Goal: Find specific page/section: Find specific page/section

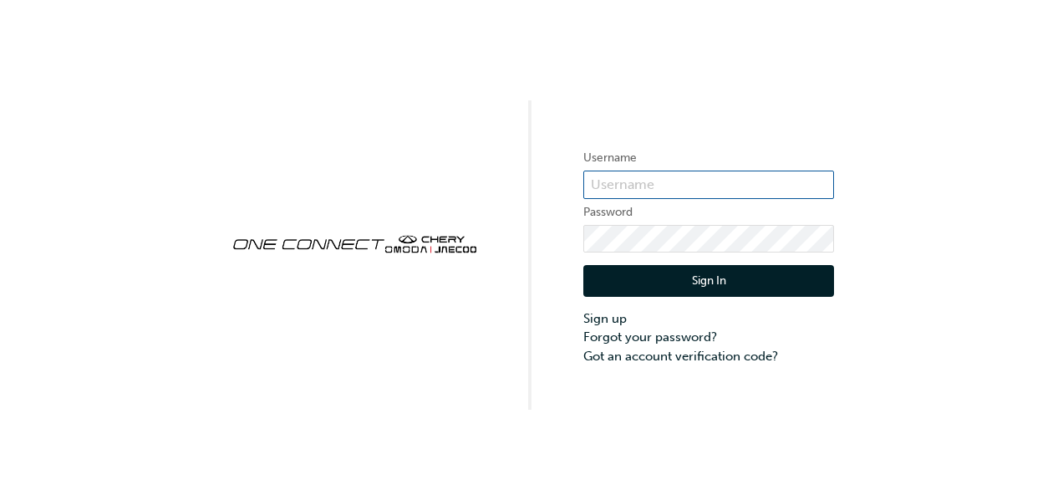
type input "chau0270"
click at [742, 438] on div "Username chau0270 Password Sign In Sign up Forgot your password? Got an account…" at bounding box center [531, 242] width 1063 height 485
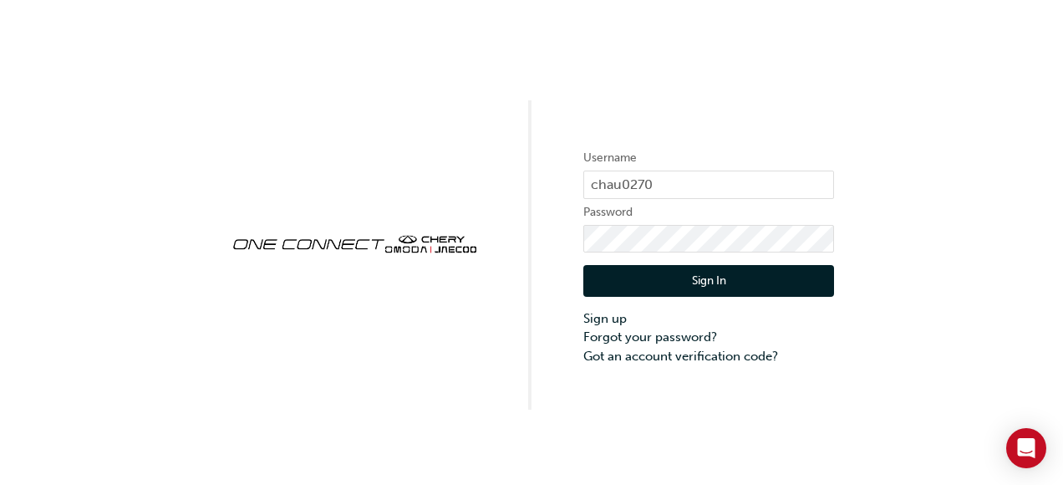
click at [670, 278] on button "Sign In" at bounding box center [708, 281] width 251 height 32
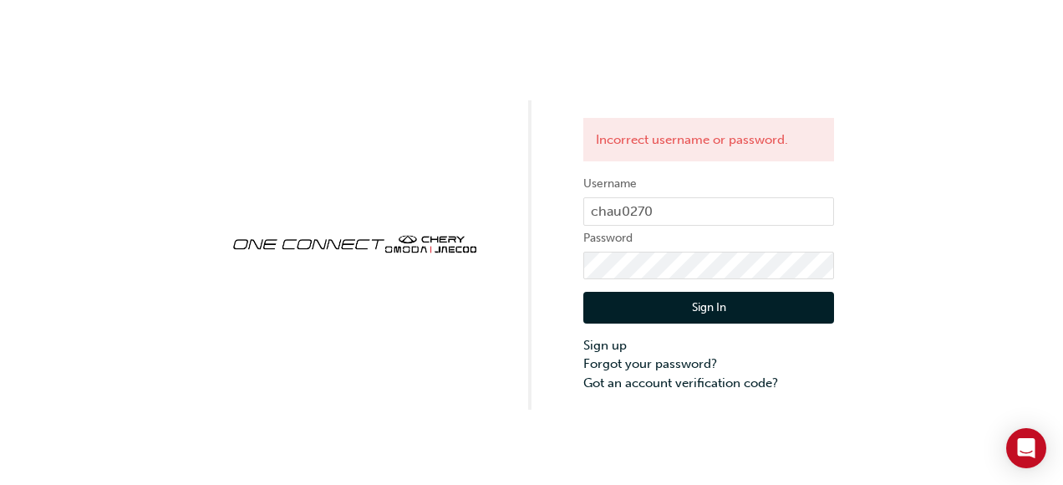
click at [520, 442] on div "Incorrect username or password. Username chau0270 Password Sign In Sign up Forg…" at bounding box center [531, 242] width 1063 height 485
click at [668, 209] on input "chau0270" at bounding box center [708, 211] width 251 height 28
paste input "CHAU021"
type input "CHAU0210"
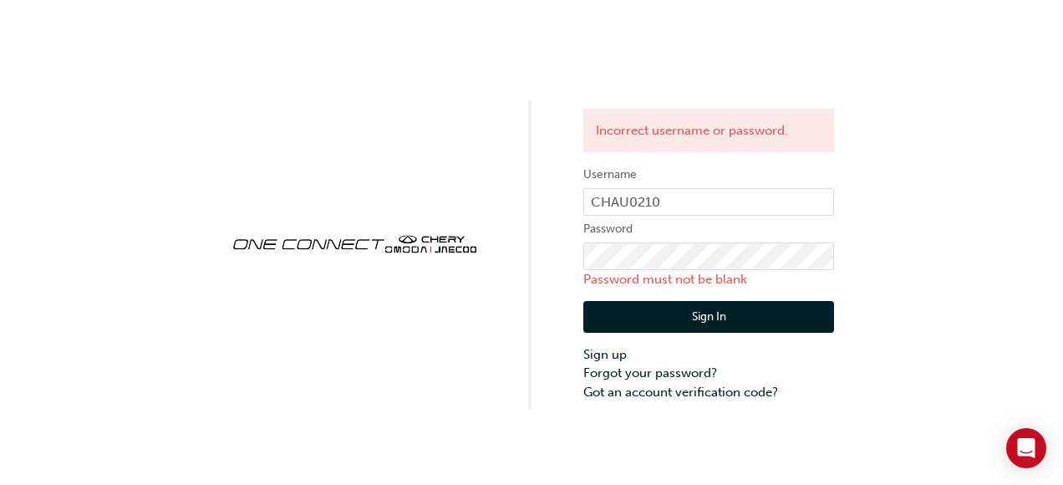
click at [480, 412] on div "Incorrect username or password. Username CHAU0210 Password Password must not be…" at bounding box center [531, 242] width 1063 height 485
click at [700, 204] on input "CHAU0210" at bounding box center [708, 202] width 251 height 28
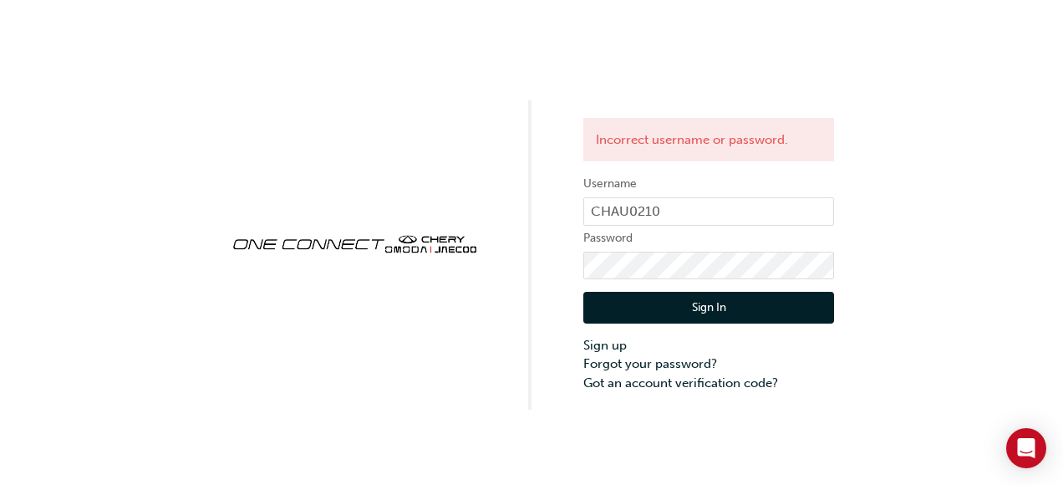
click at [513, 278] on div "Incorrect username or password. Username CHAU0210 Password Sign In Sign up Forg…" at bounding box center [531, 204] width 1063 height 409
click at [676, 304] on button "Sign In" at bounding box center [708, 308] width 251 height 32
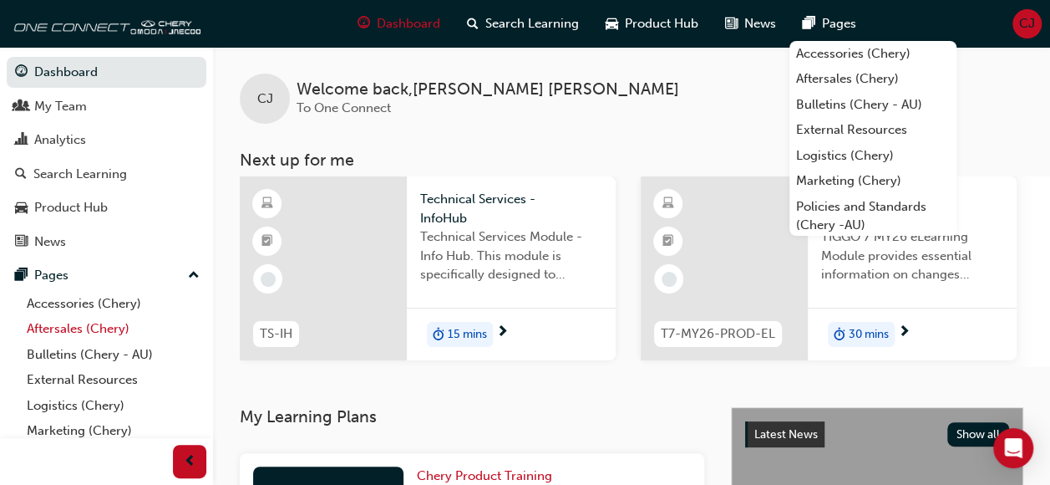
click at [69, 324] on link "Aftersales (Chery)" at bounding box center [113, 329] width 186 height 26
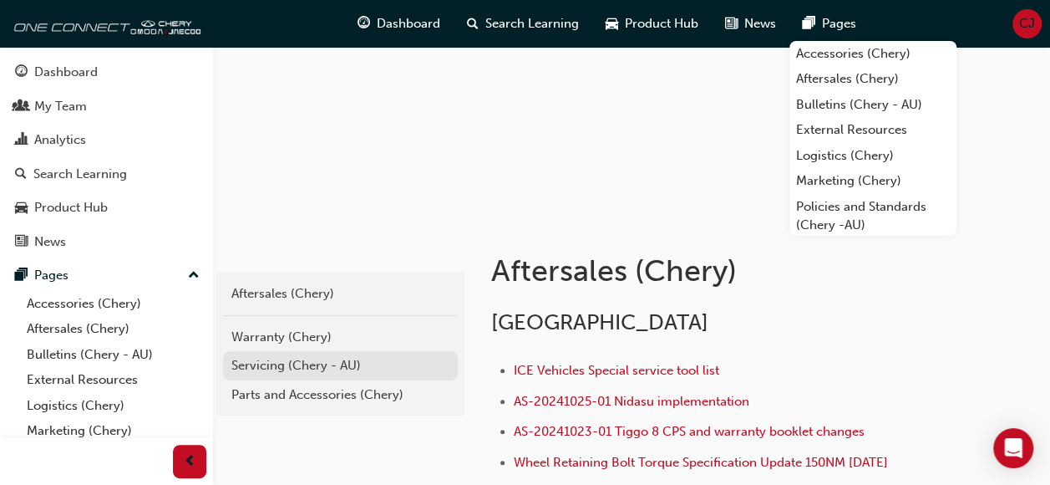
scroll to position [167, 0]
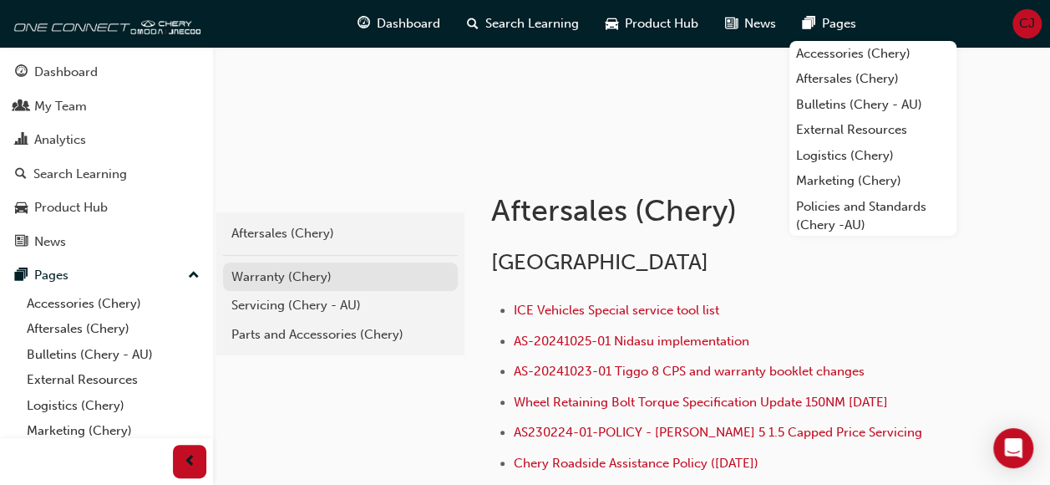
click at [284, 274] on div "Warranty (Chery)" at bounding box center [340, 276] width 218 height 19
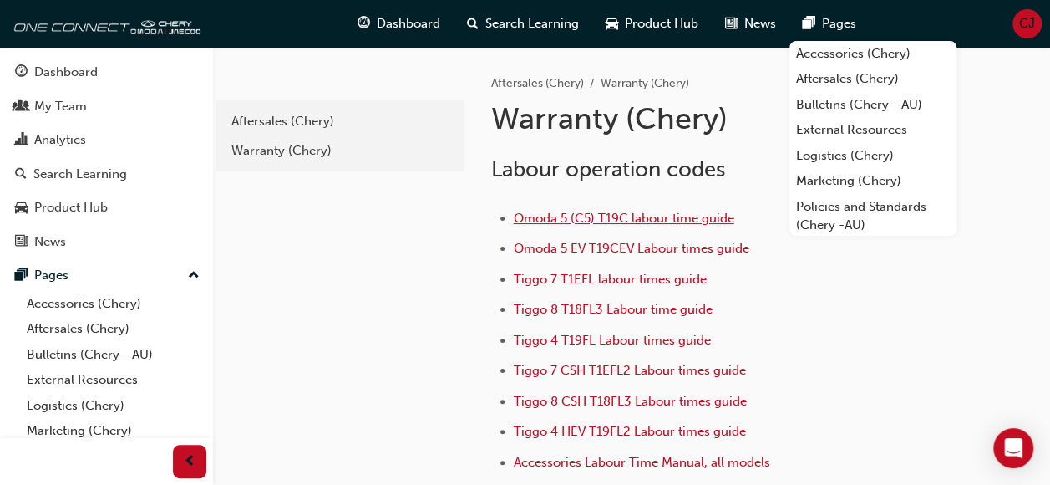
click at [580, 219] on span "Omoda 5 (C5) T19C labour time guide" at bounding box center [624, 218] width 221 height 15
